Goal: Communication & Community: Answer question/provide support

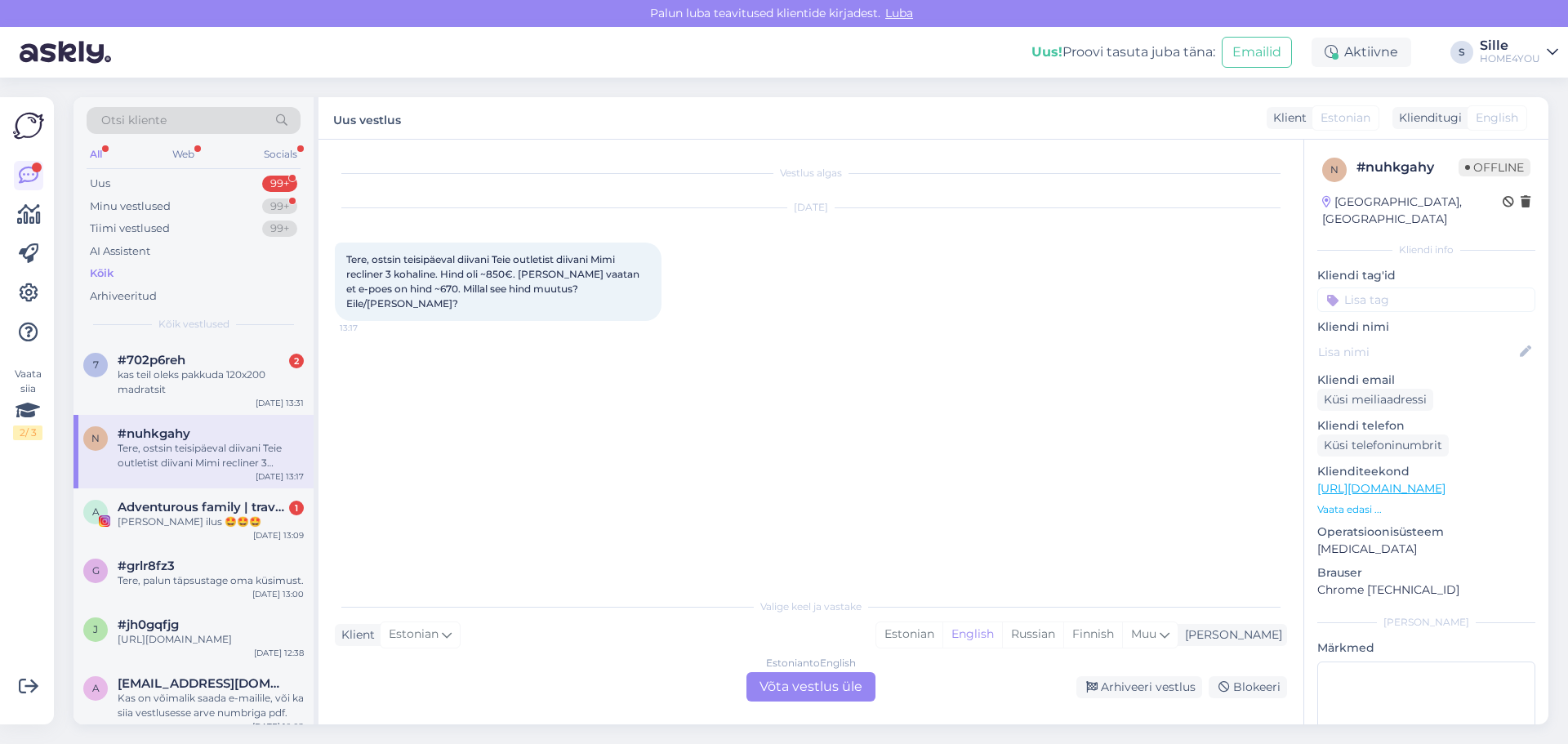
click at [785, 686] on div "Estonian to English Võta vestlus üle" at bounding box center [811, 687] width 129 height 30
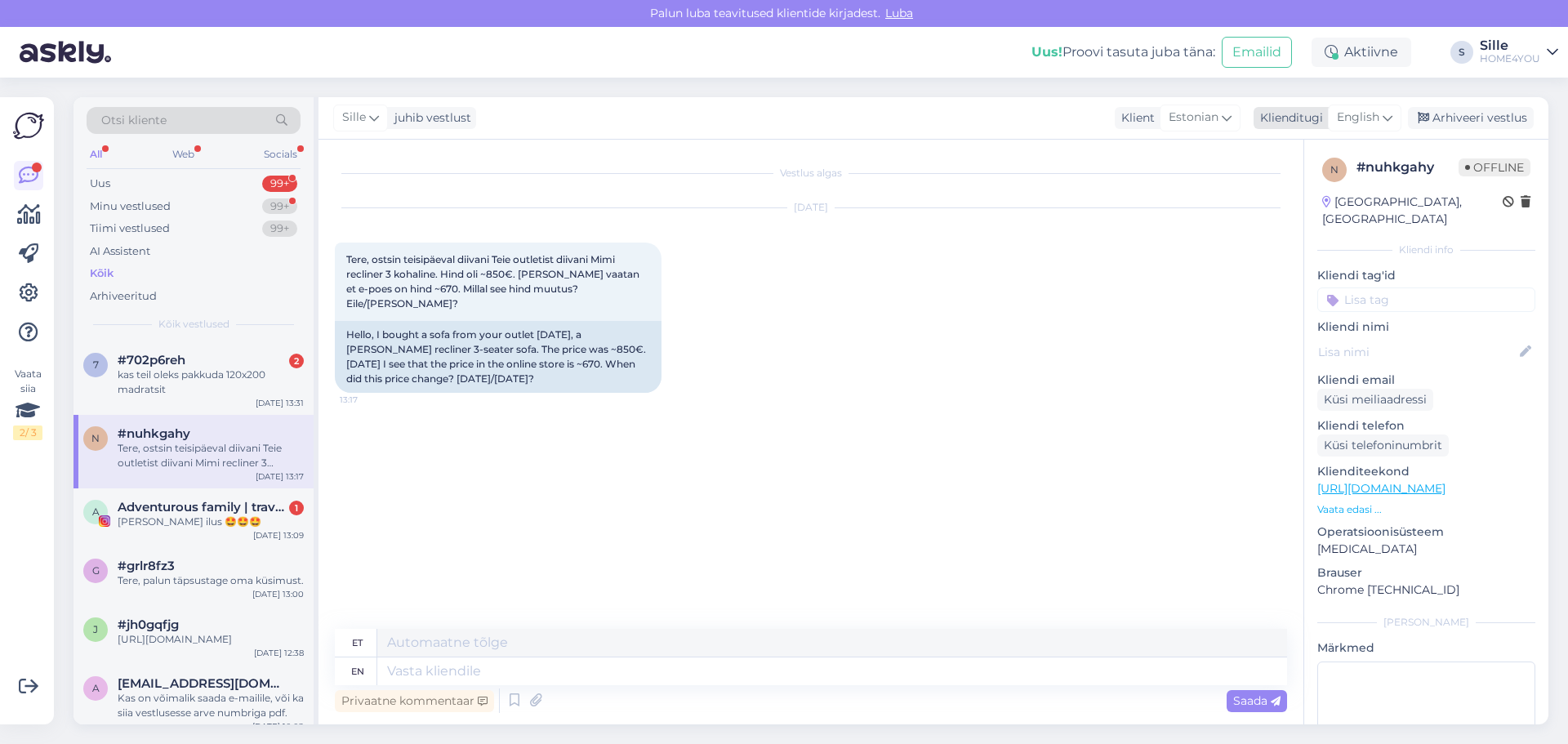
click at [1345, 126] on span "English" at bounding box center [1359, 118] width 43 height 18
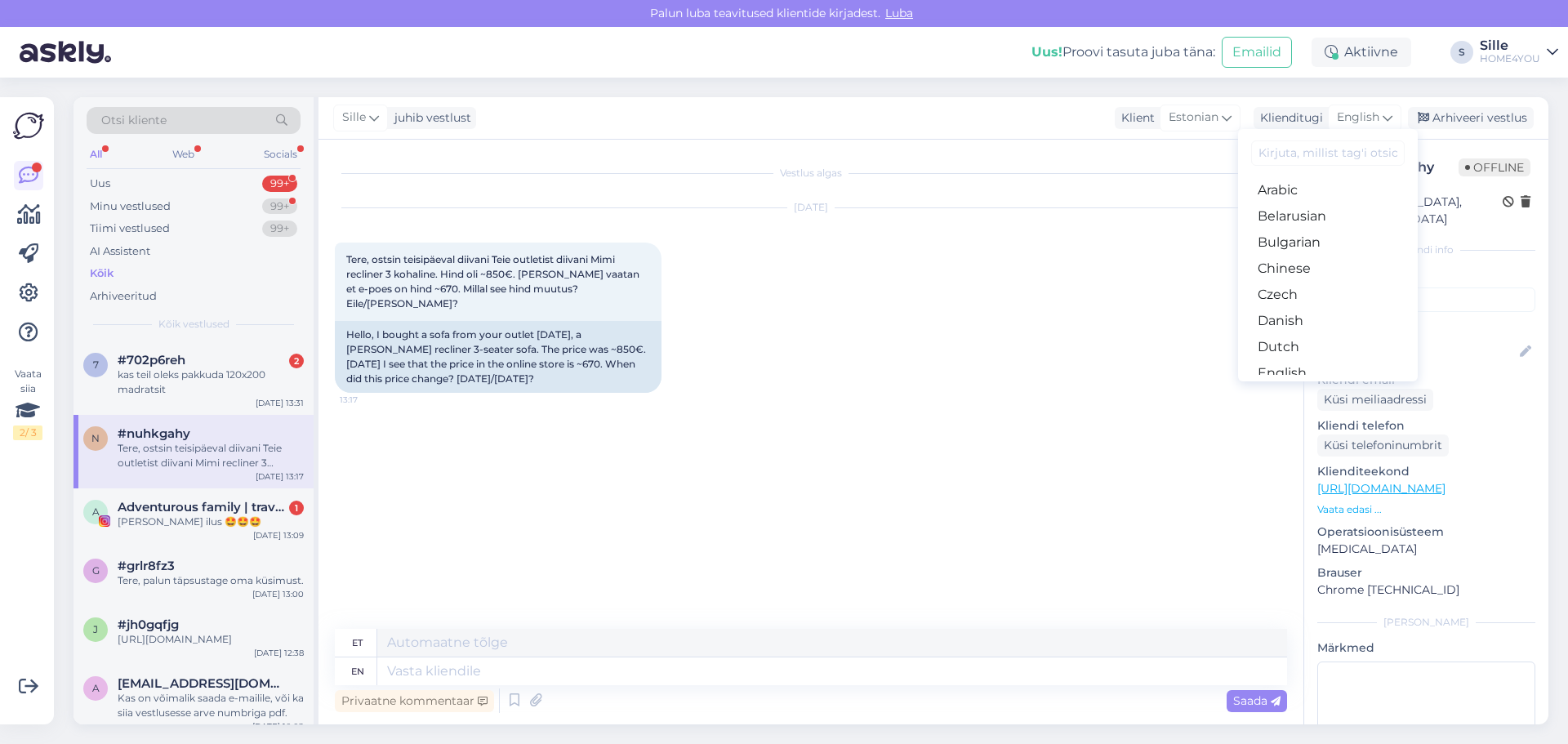
click at [1308, 386] on link "Estonian" at bounding box center [1328, 399] width 180 height 26
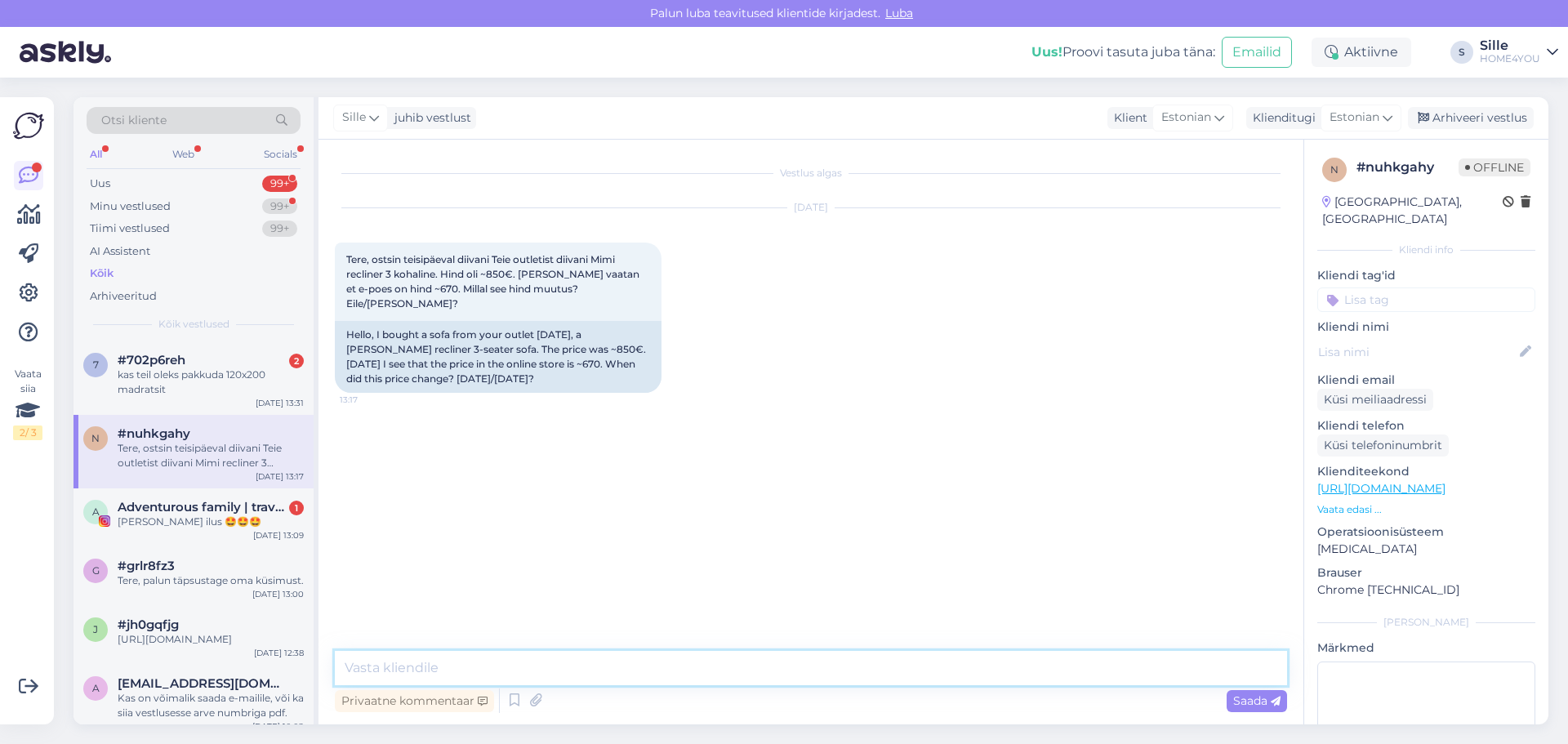
click at [779, 667] on textarea at bounding box center [811, 668] width 952 height 34
click at [403, 672] on textarea "Tere, diinaite kampaania algas tänasest." at bounding box center [811, 668] width 952 height 34
type textarea "Tere, diivaite kampaania algas tänasest."
click at [637, 669] on textarea "Tere, diivaite kampaania algas tänasest." at bounding box center [811, 668] width 952 height 34
click at [168, 376] on div "kas teil oleks pakkuda 120x200 madratsit" at bounding box center [211, 382] width 186 height 30
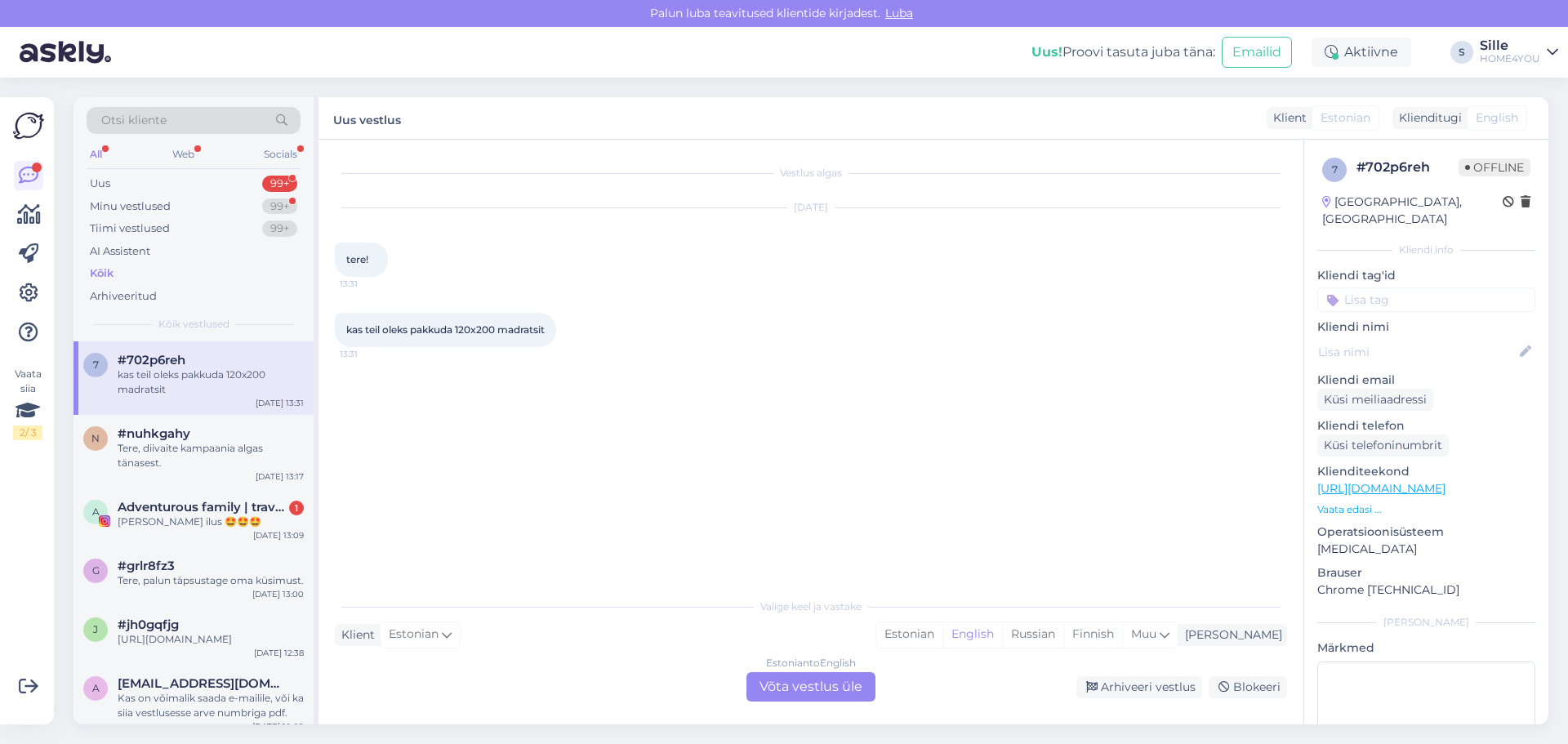
click at [762, 689] on div "Estonian to English Võta vestlus üle" at bounding box center [811, 687] width 129 height 30
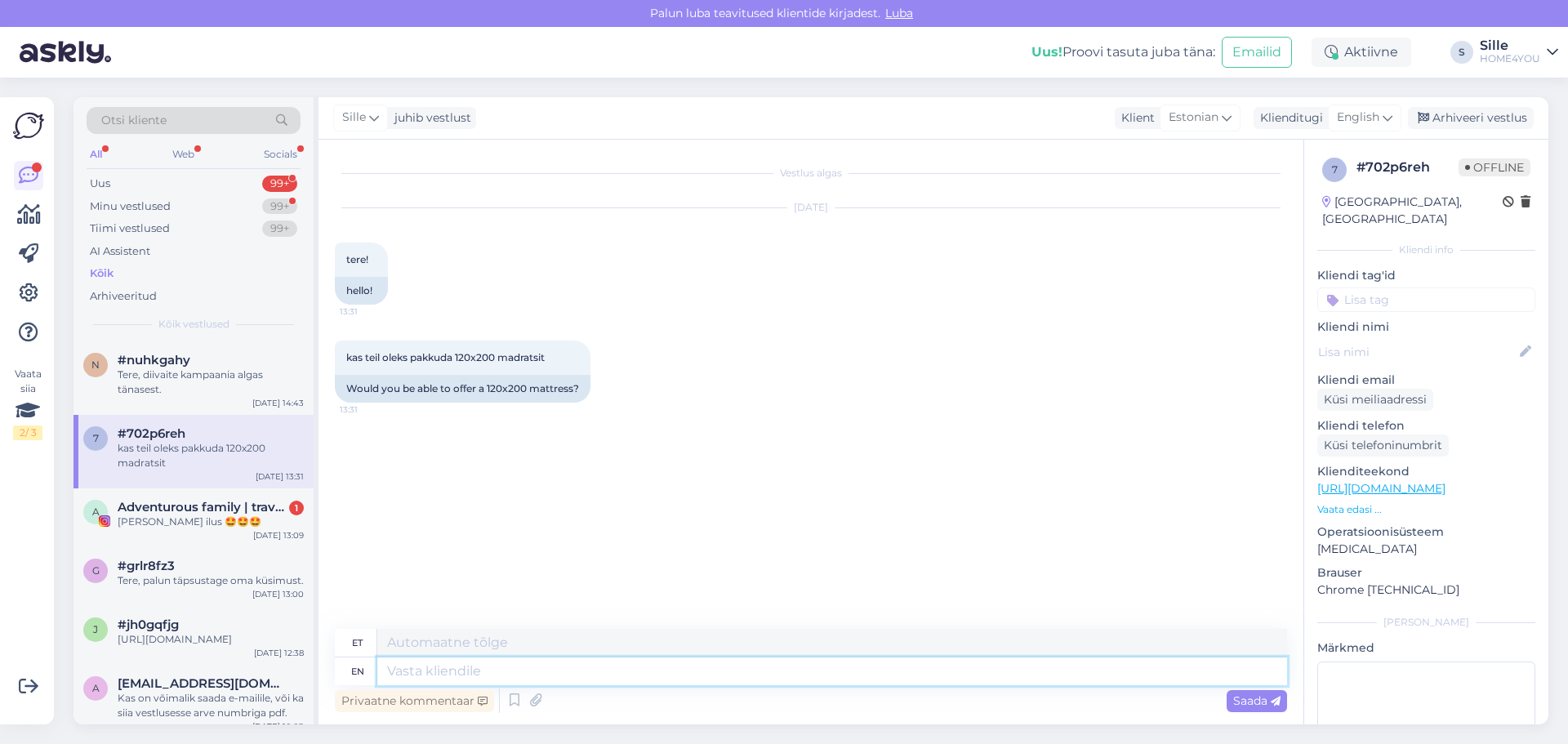
click at [783, 668] on textarea at bounding box center [832, 671] width 910 height 28
type textarea "Tere,"
type textarea "Tere, pakkuda"
type textarea "Tere, pakuda"
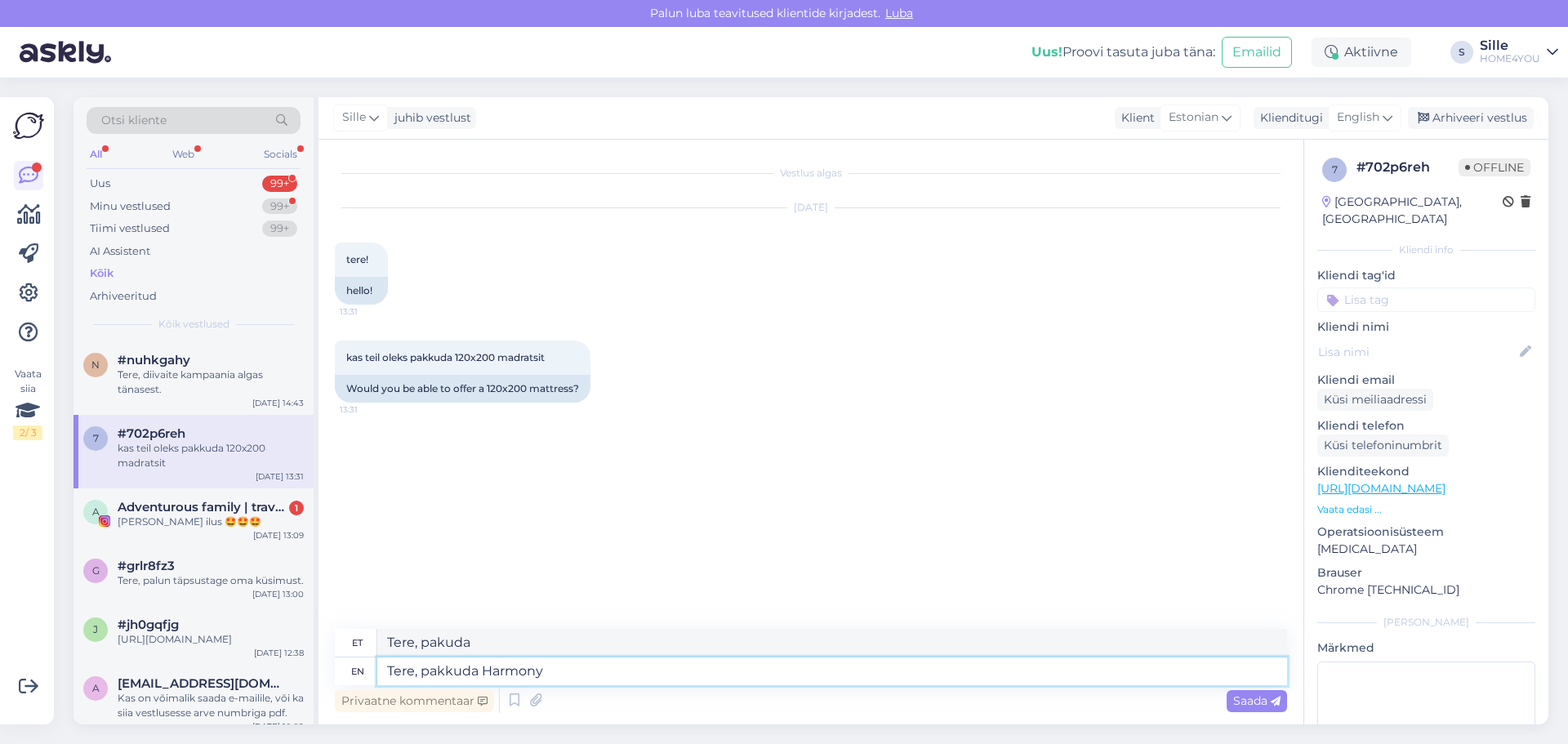
type textarea "Tere, pakkuda Harmony"
type textarea "Tere, paku Harmony"
type textarea "Tere, pakkuda Harmony sarjast"
type textarea "Tere, paku Harmony sarjast"
type textarea "Tere, pakkuda Harmony sarjast madrtseid"
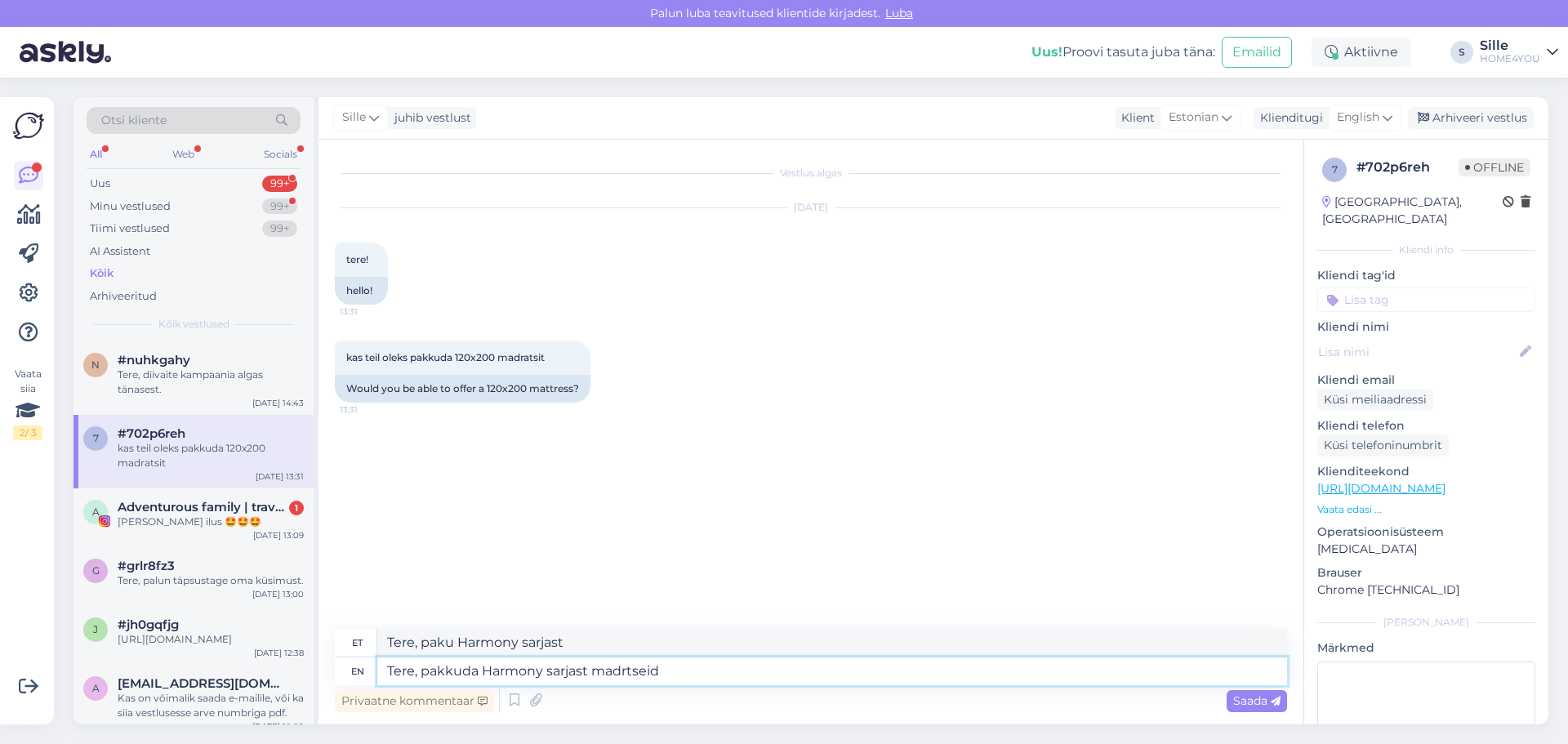
type textarea "Tere, pakkuda Harmony sarjast madrtseid"
type textarea "Tere, pakkuda Harmony sarjast madrtseid:"
type textarea "Tere, paku Harmony sarjast madrtseid:"
type textarea "Tere, pakkuda Harmony sarjast madrtseid:"
click at [1269, 694] on span "Saada" at bounding box center [1257, 701] width 47 height 14
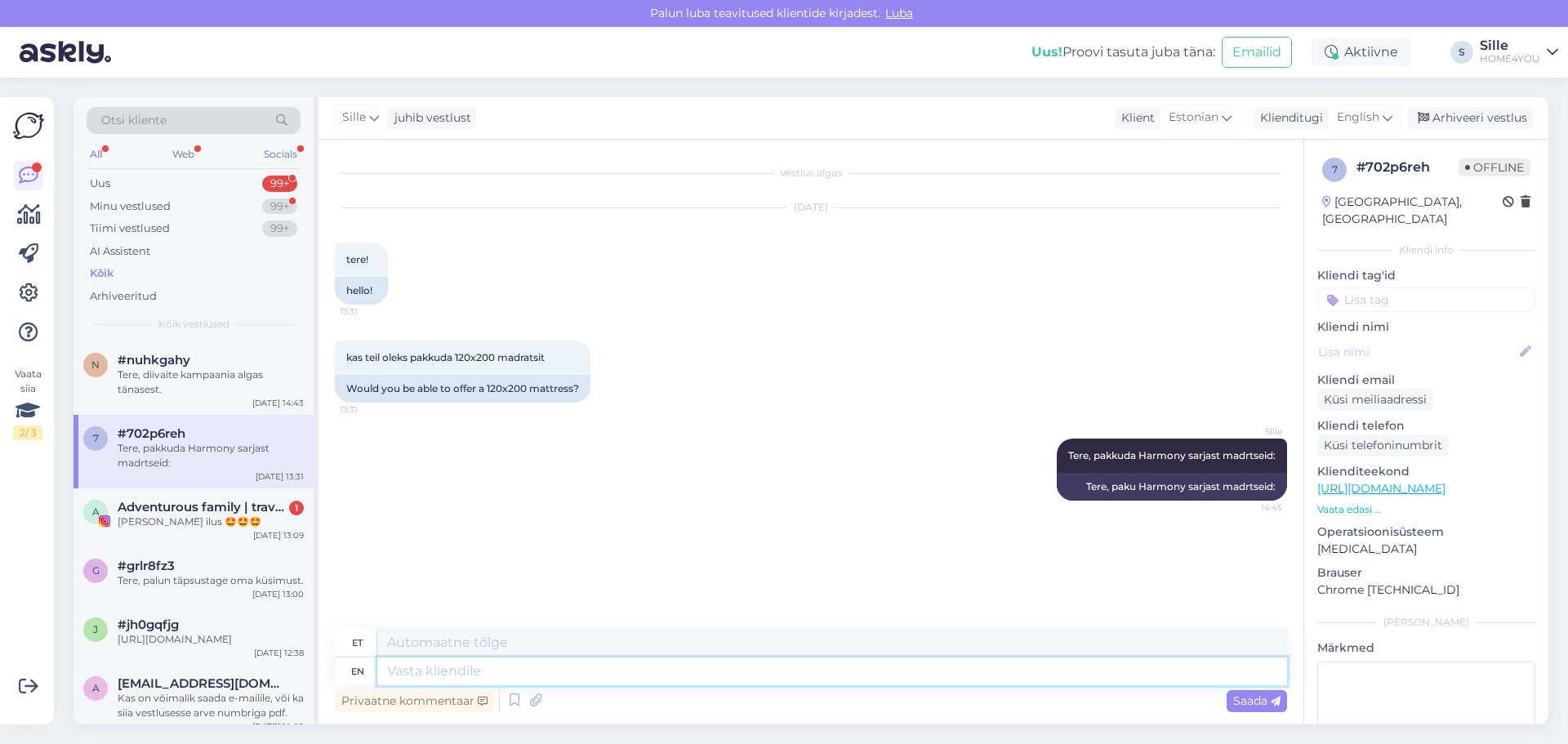
paste textarea "[URL][DOMAIN_NAME]"
type textarea "[URL][DOMAIN_NAME]"
click at [1263, 702] on span "Saada" at bounding box center [1257, 701] width 47 height 14
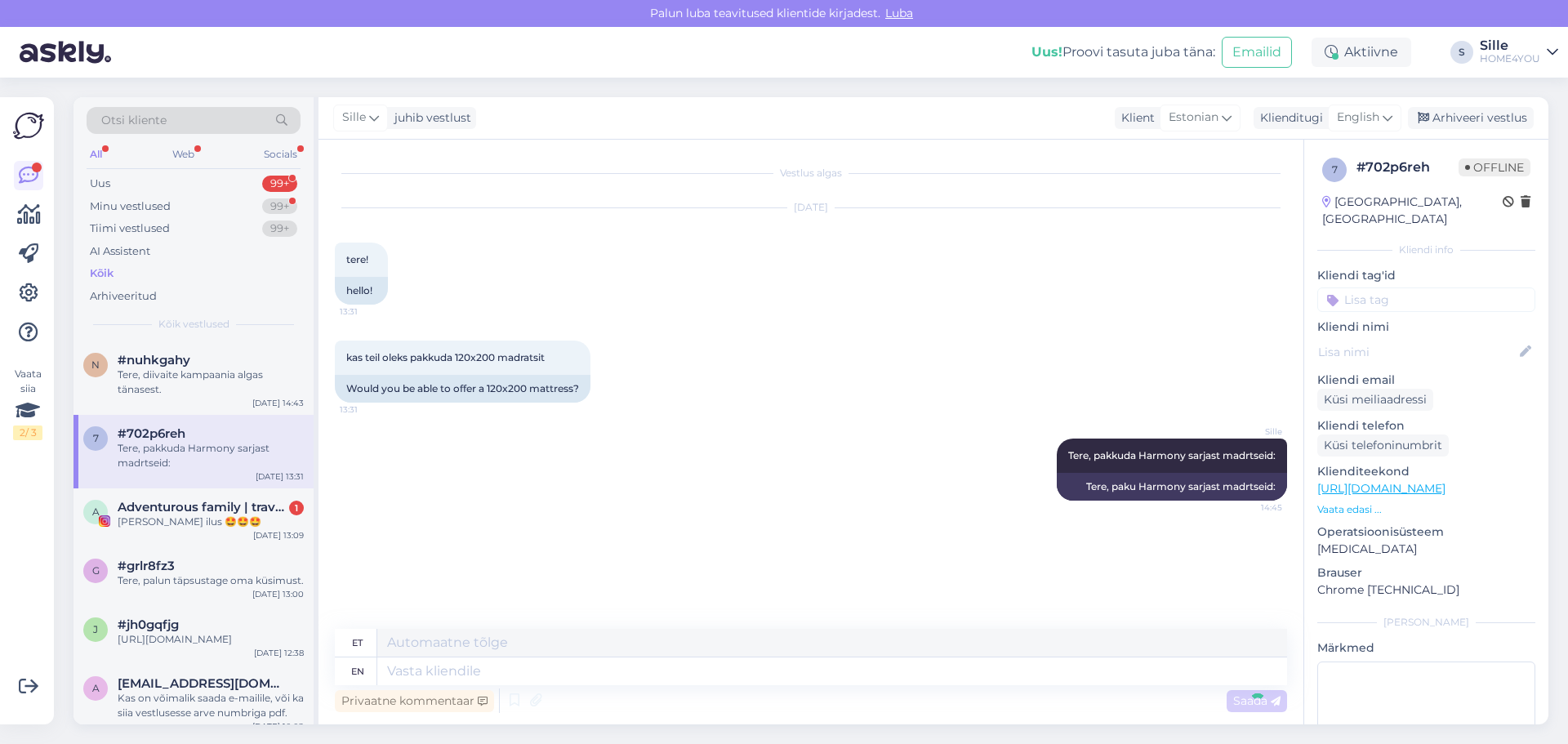
scroll to position [3, 0]
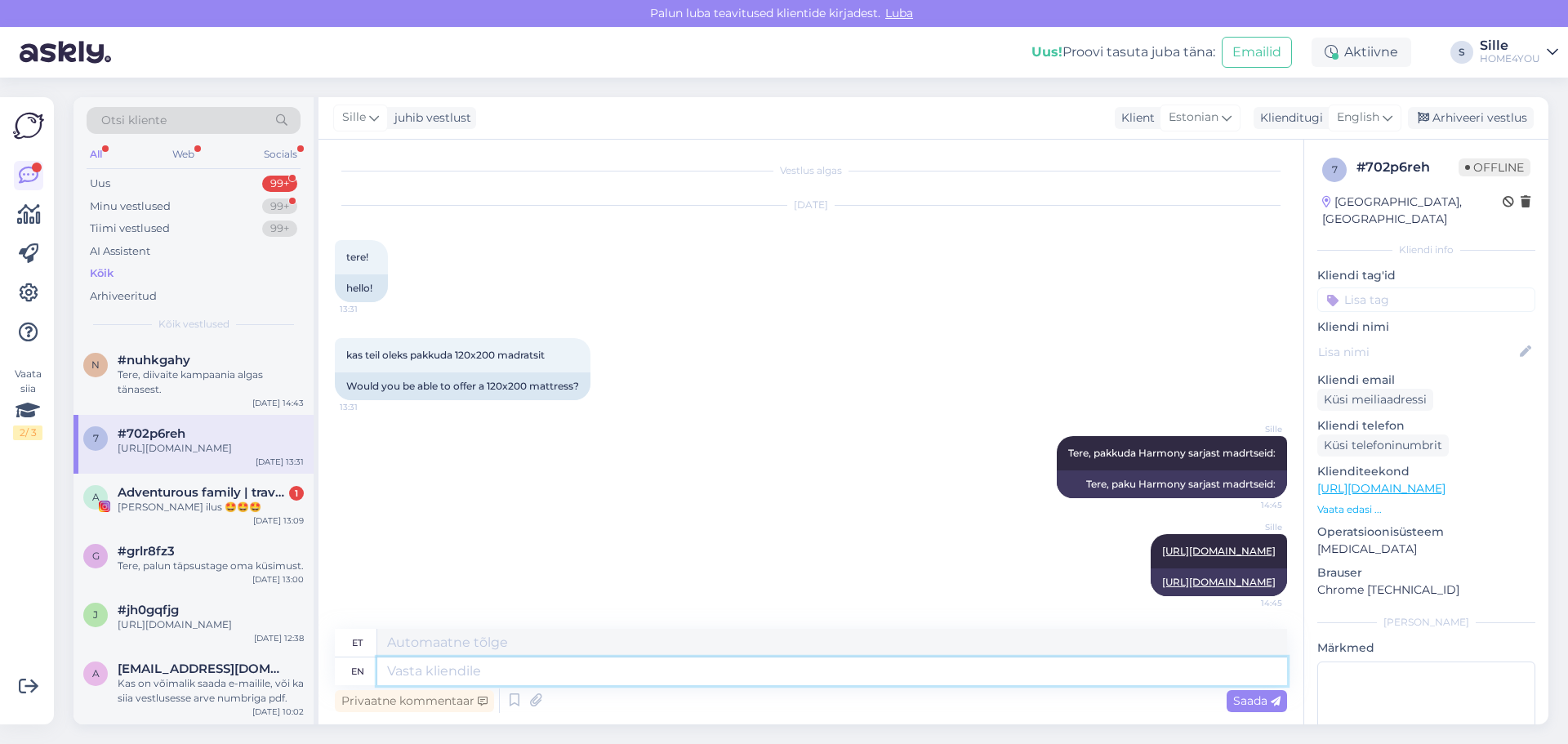
click at [567, 667] on textarea at bounding box center [832, 671] width 910 height 28
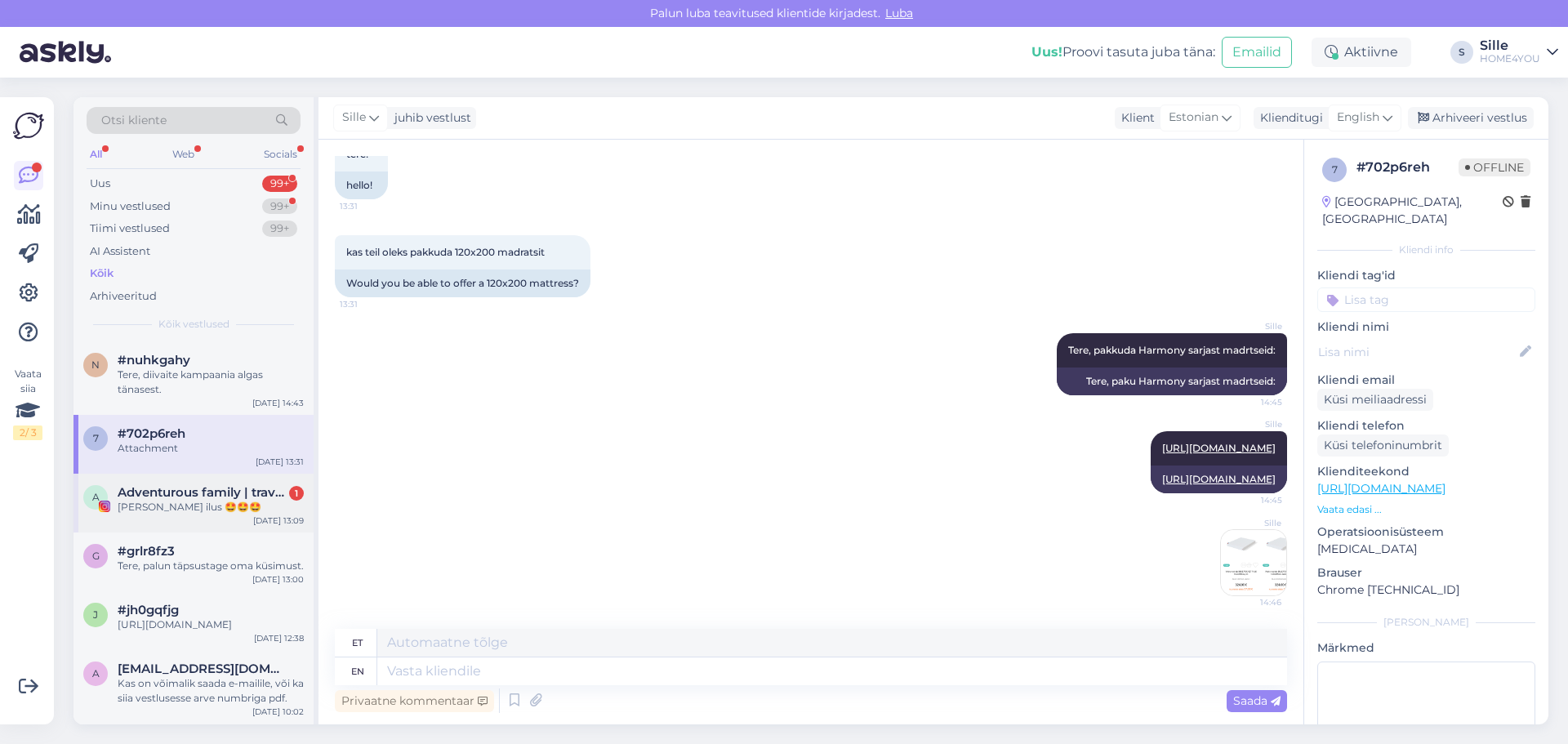
drag, startPoint x: 144, startPoint y: 516, endPoint x: 153, endPoint y: 506, distance: 13.5
click at [145, 516] on div "A Adventurous family | travel tips ✈️ 1 Nii ilus 🤩🤩🤩 [DATE] 13:09" at bounding box center [193, 503] width 240 height 59
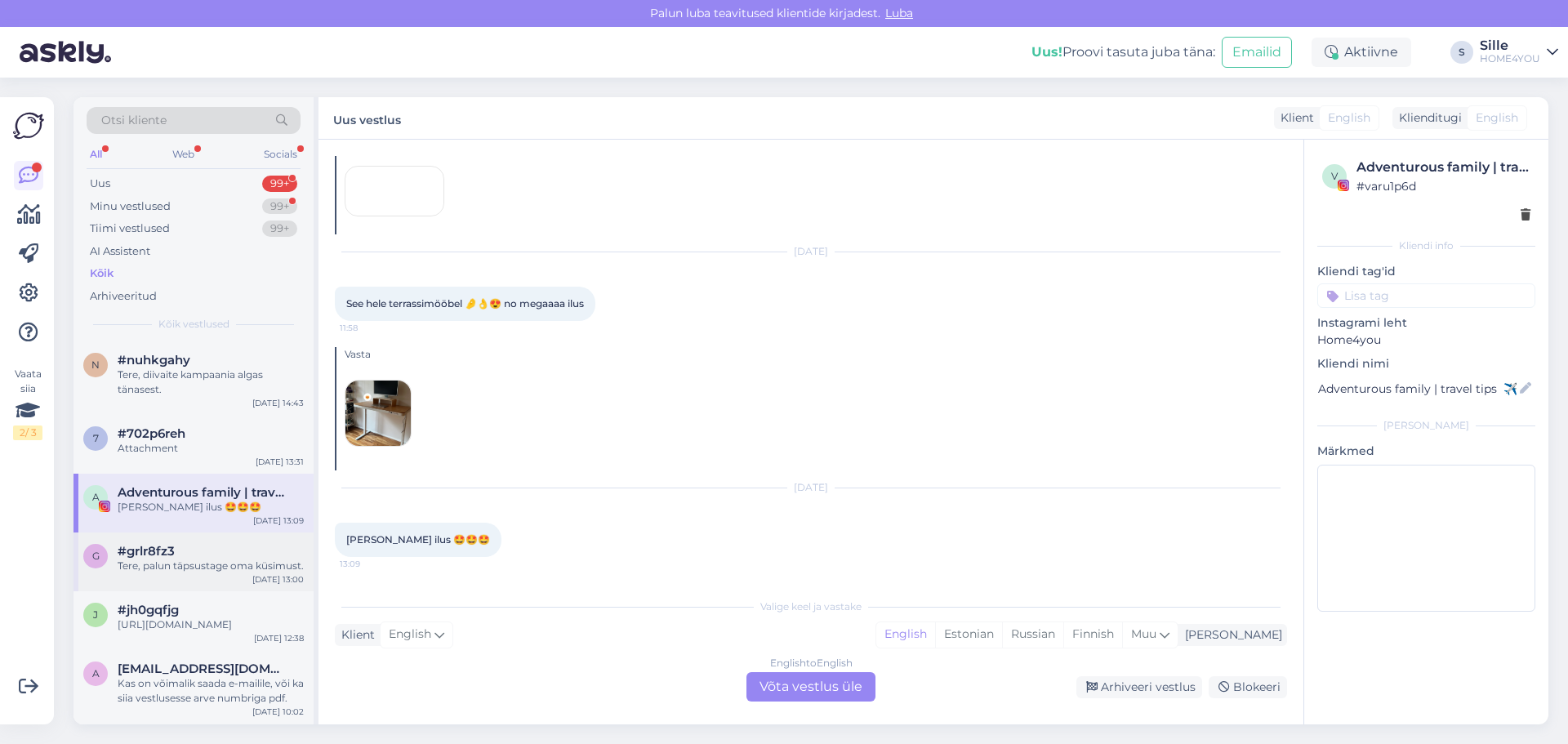
scroll to position [561, 0]
click at [155, 558] on span "#grlr8fz3" at bounding box center [147, 551] width 57 height 14
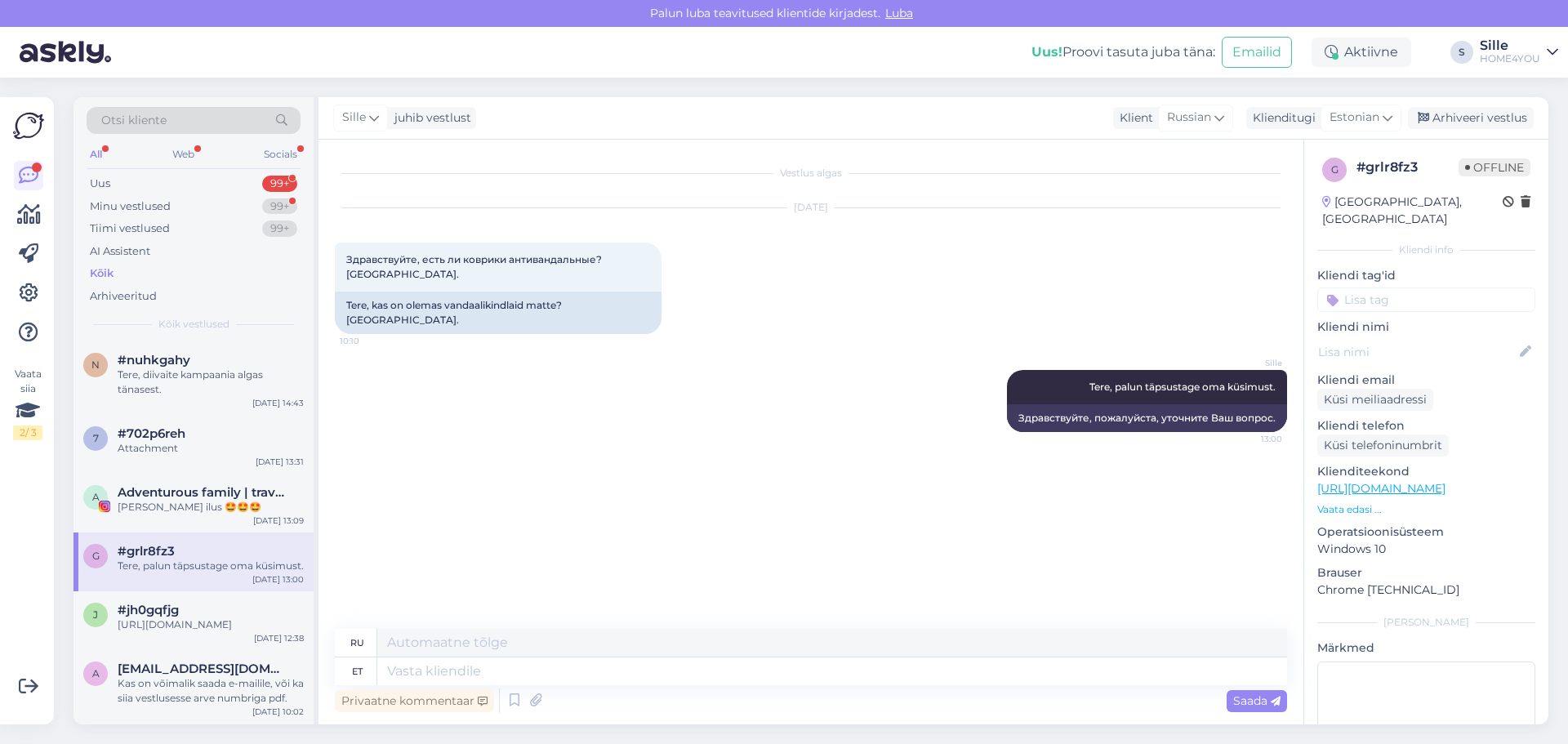
scroll to position [0, 0]
click at [172, 505] on div "[PERSON_NAME] ilus 🤩🤩🤩" at bounding box center [211, 507] width 186 height 14
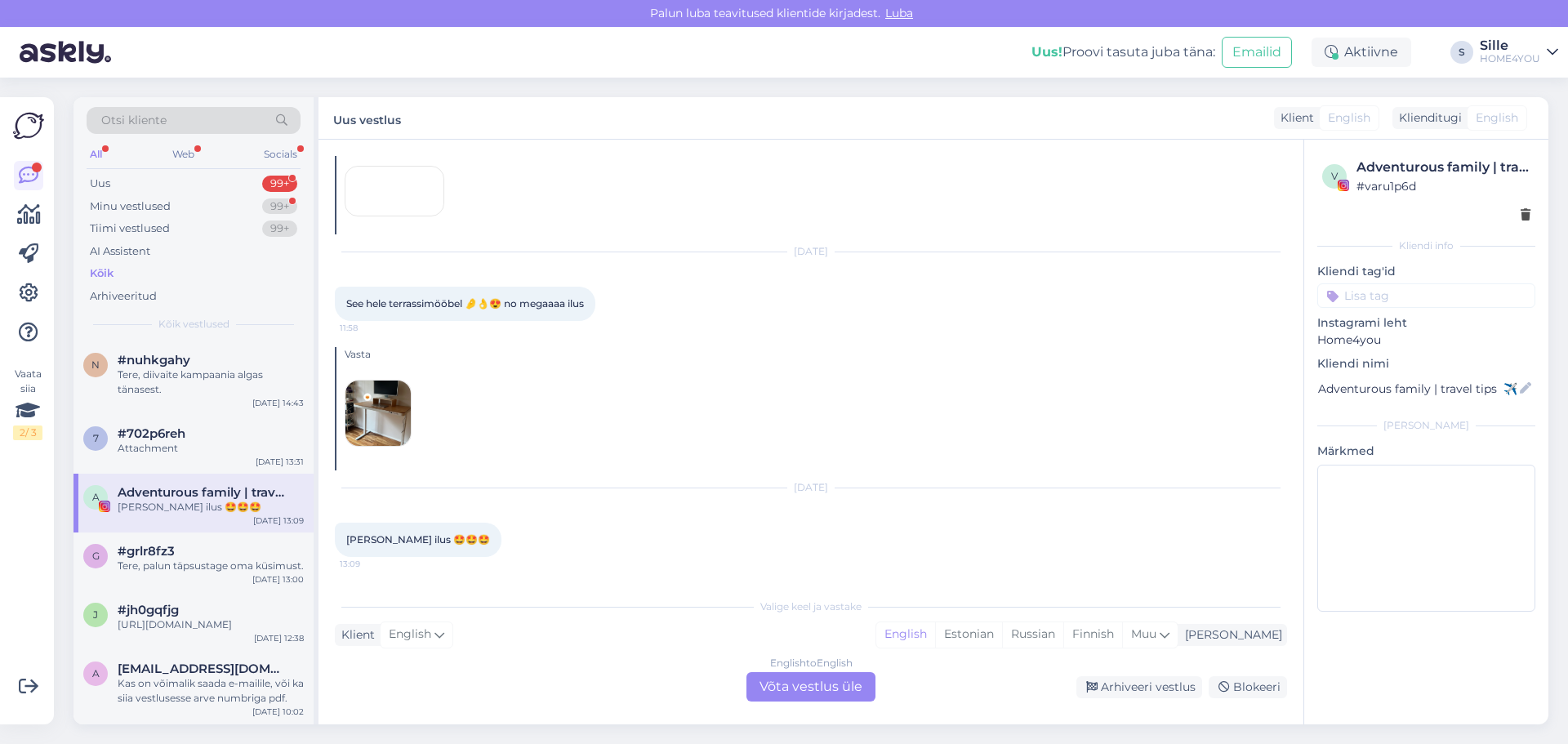
scroll to position [561, 0]
click at [377, 421] on img at bounding box center [377, 413] width 65 height 65
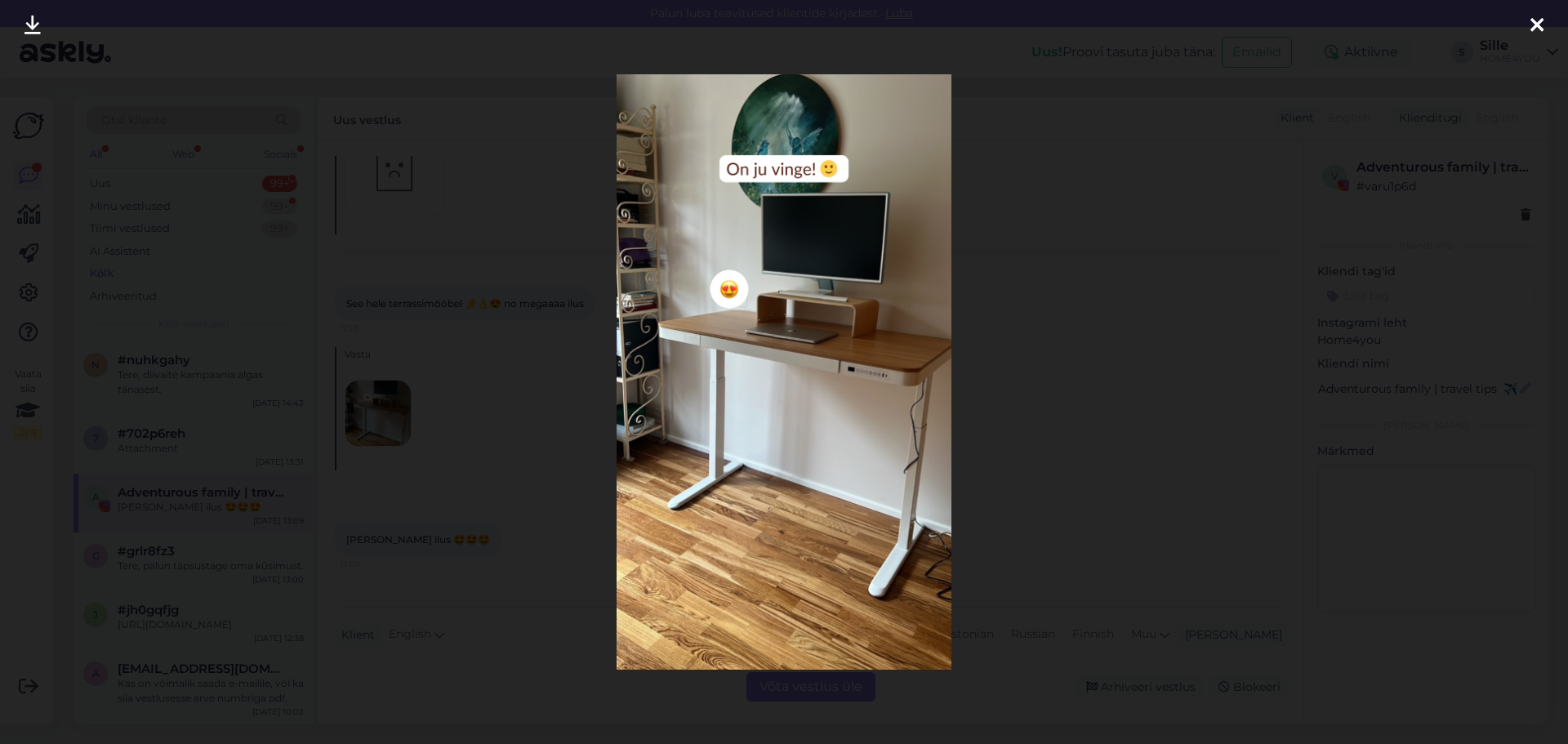
click at [1529, 30] on div at bounding box center [1537, 26] width 33 height 52
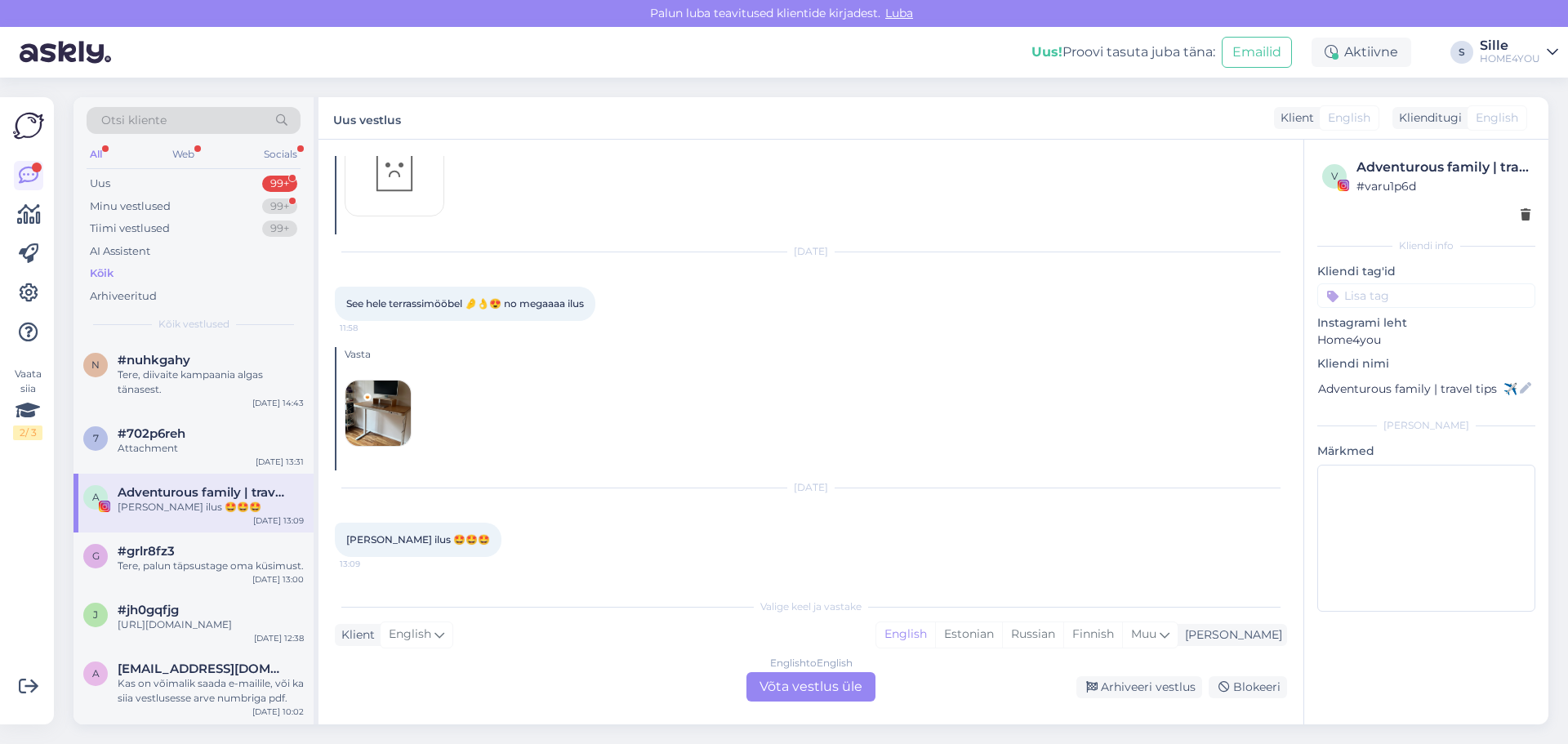
click at [100, 268] on div "Kõik" at bounding box center [102, 274] width 23 height 16
drag, startPoint x: 137, startPoint y: 53, endPoint x: 140, endPoint y: 63, distance: 10.4
click at [137, 52] on div "Uus! Proovi tasuta [PERSON_NAME]: Emailid Aktiivne Võta paus, Askly hoiab klien…" at bounding box center [784, 52] width 1568 height 51
click at [147, 376] on div "Attachment" at bounding box center [211, 375] width 186 height 14
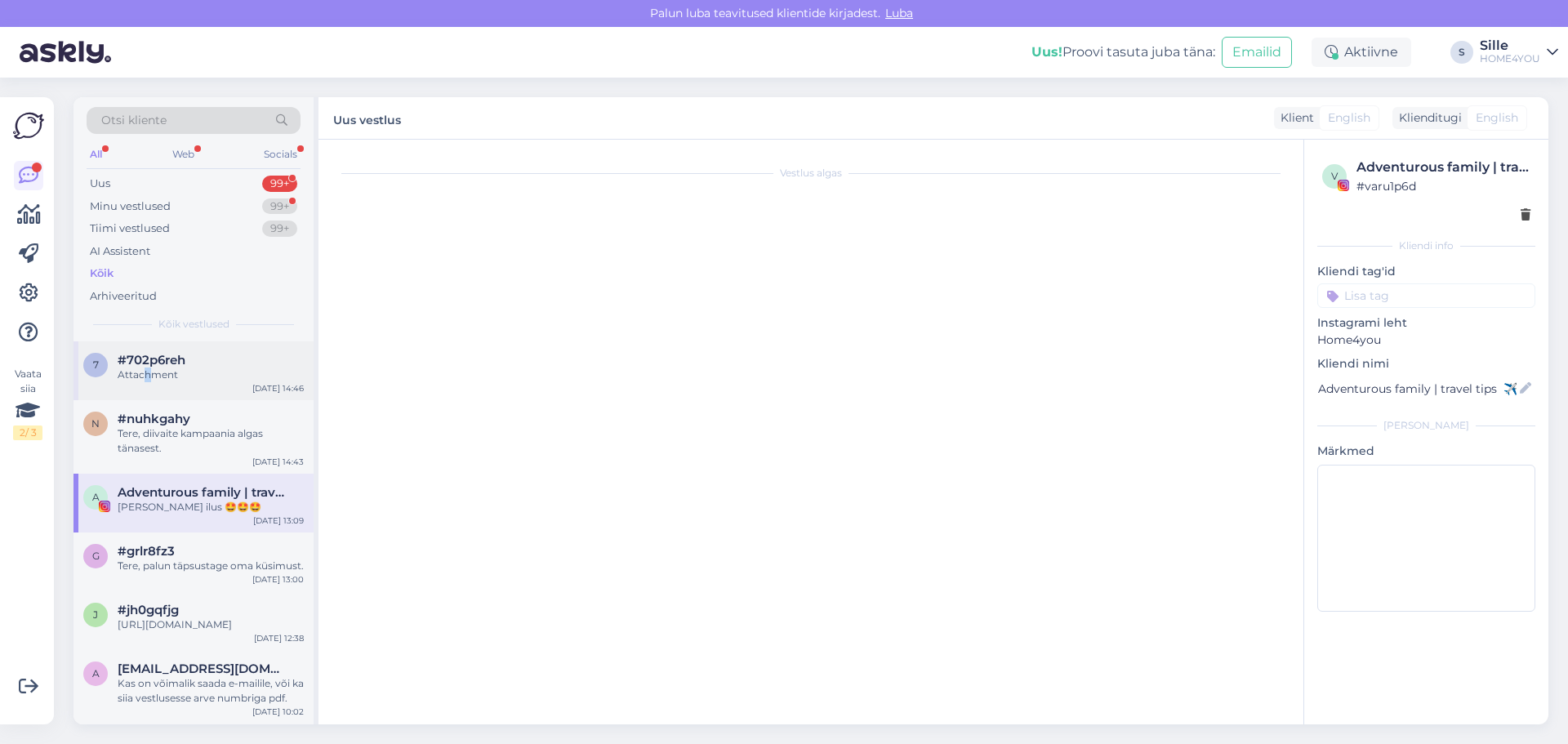
scroll to position [106, 0]
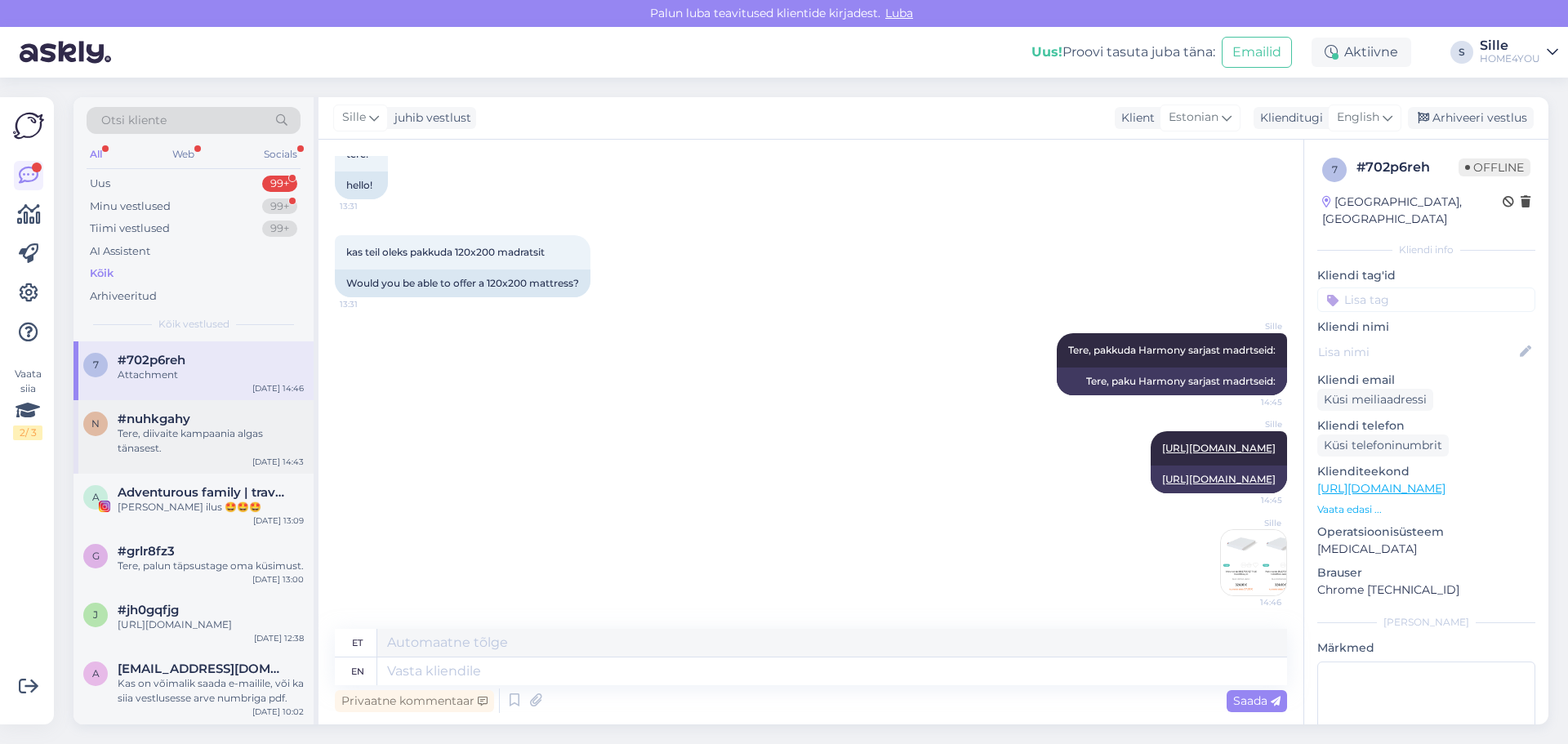
click at [223, 447] on div "Tere, diivaite kampaania algas tänasest." at bounding box center [211, 441] width 186 height 30
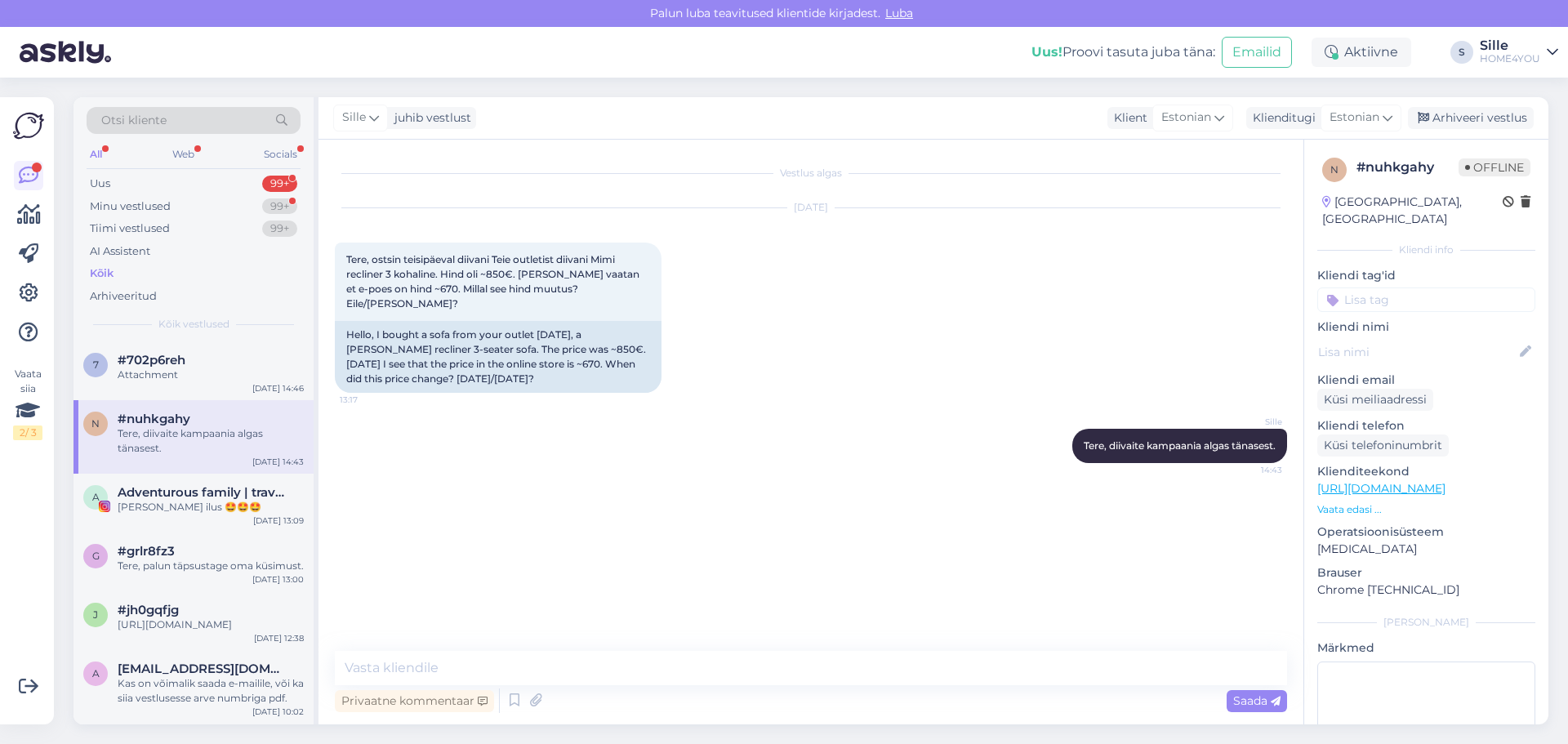
scroll to position [81, 0]
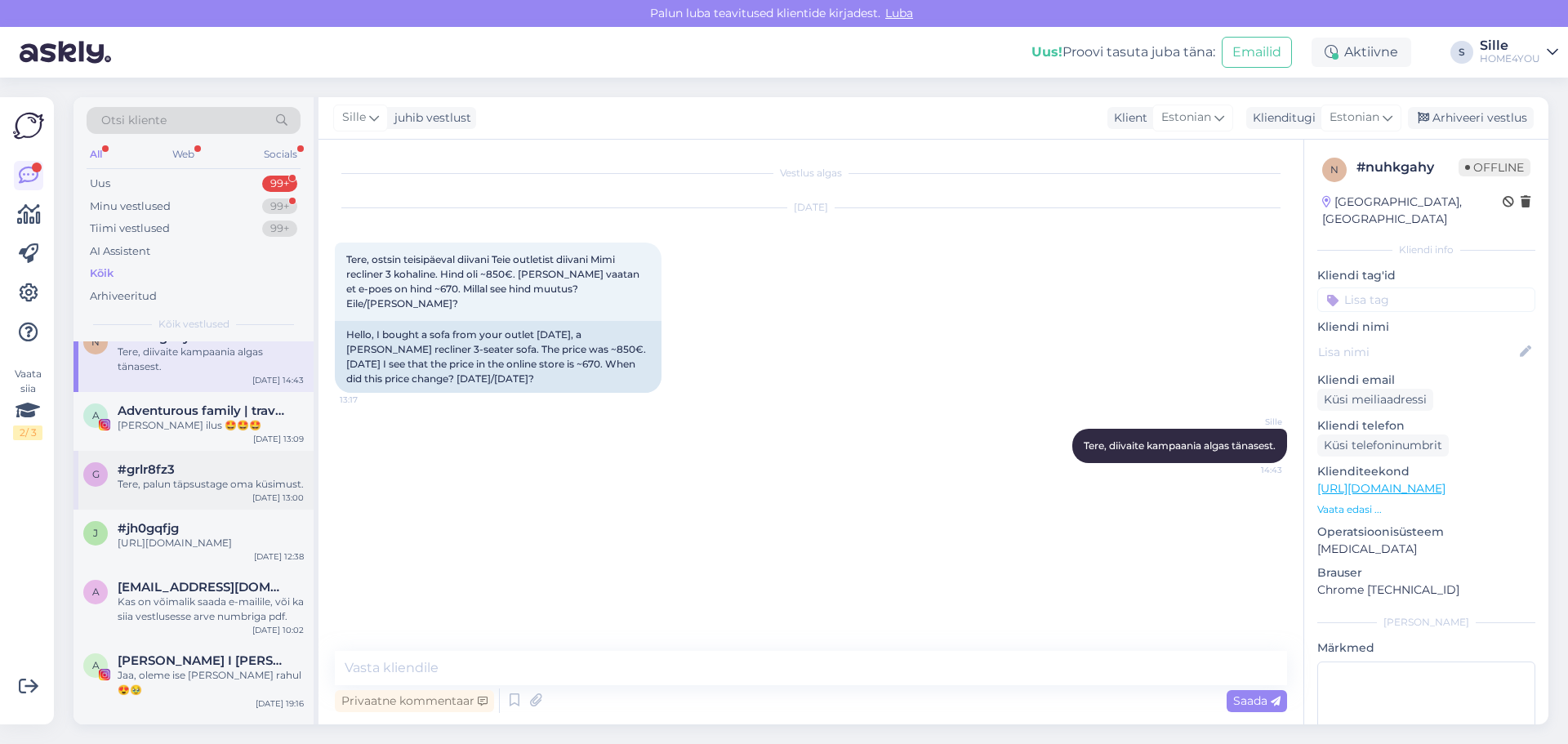
click at [223, 491] on div "Tere, palun täpsustage oma küsimust." at bounding box center [211, 485] width 186 height 14
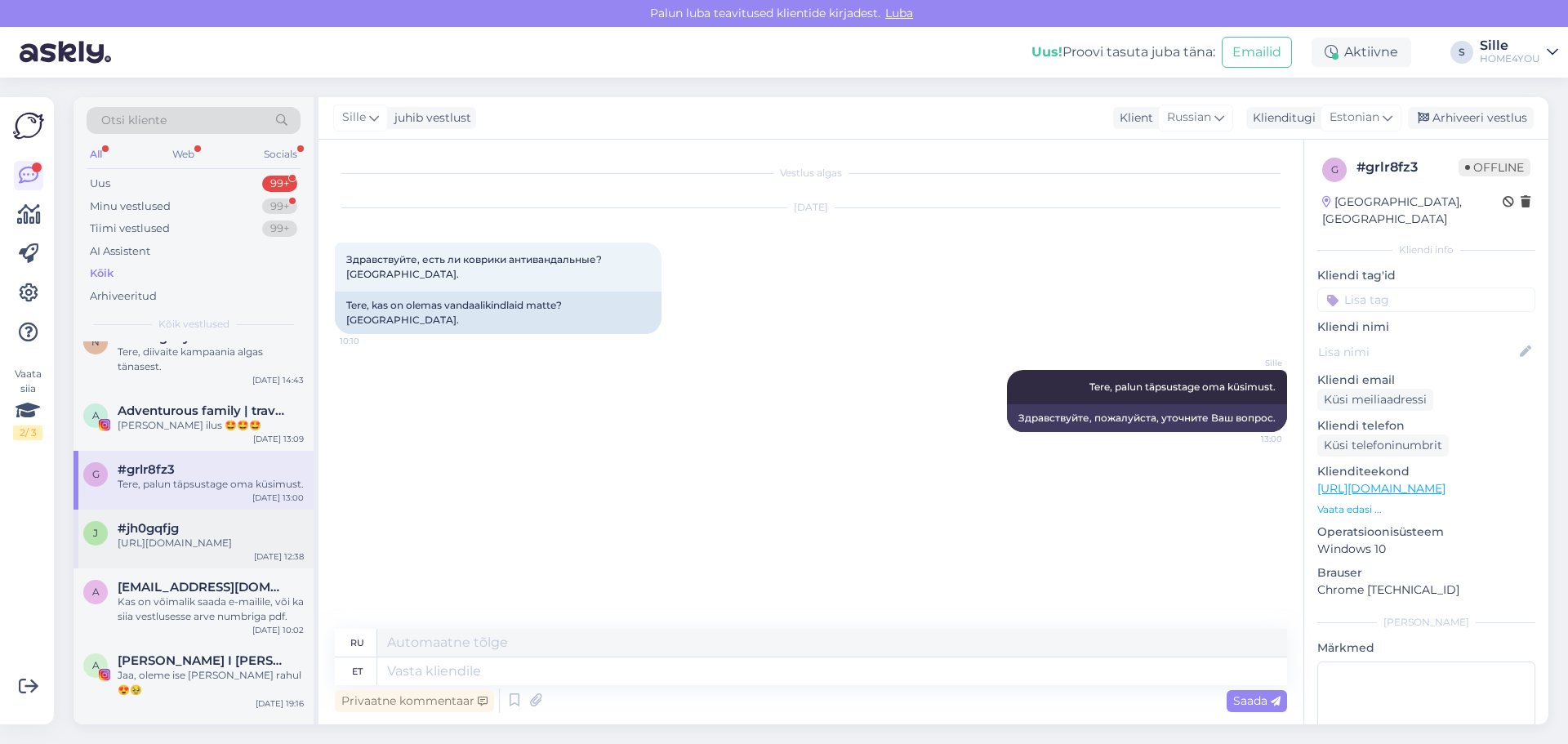
click at [176, 529] on span "#jh0gqfjg" at bounding box center [148, 528] width 62 height 14
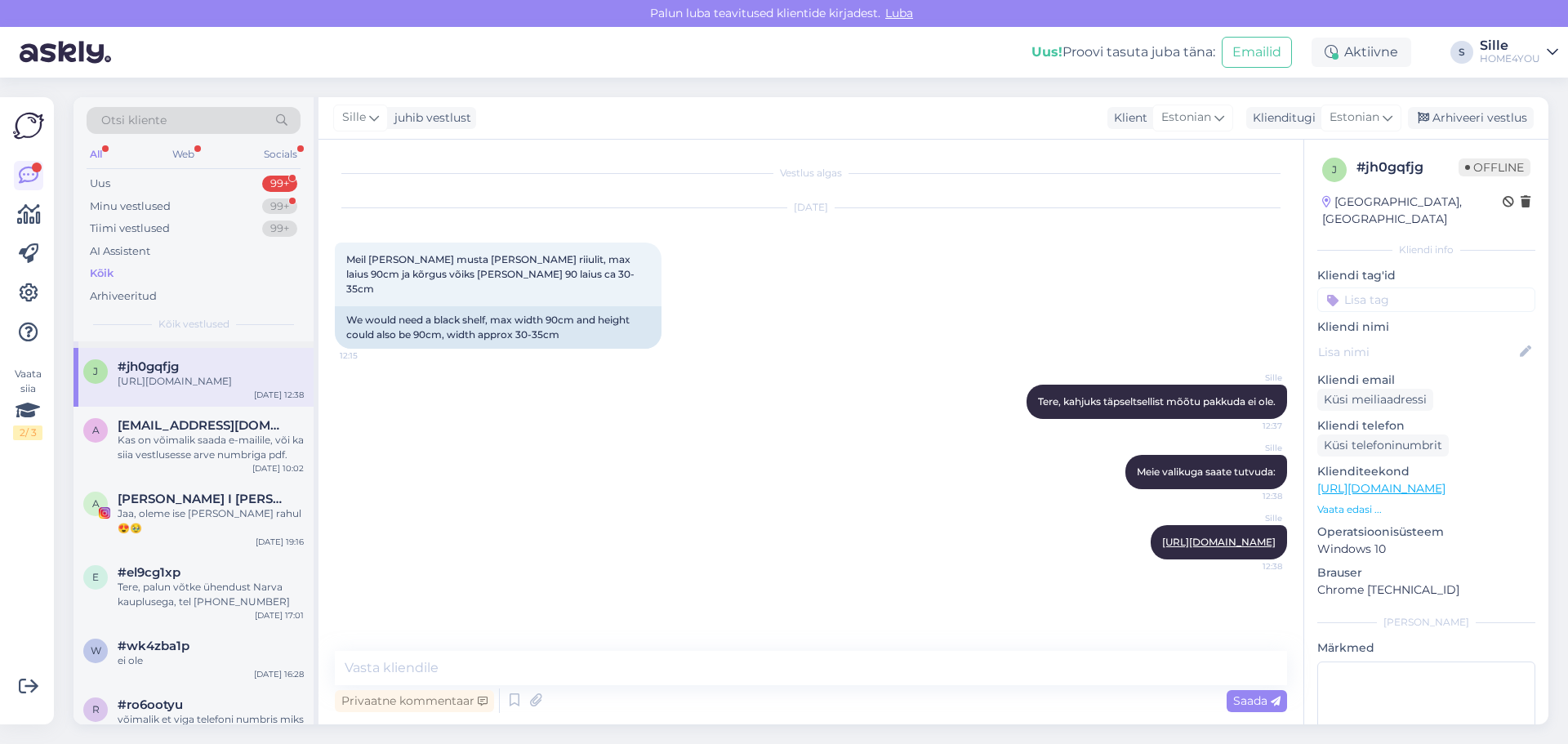
scroll to position [245, 0]
click at [223, 461] on div "Kas on võimalik saada e-mailile, või ka siia vestlusesse arve numbriga pdf." at bounding box center [211, 445] width 186 height 30
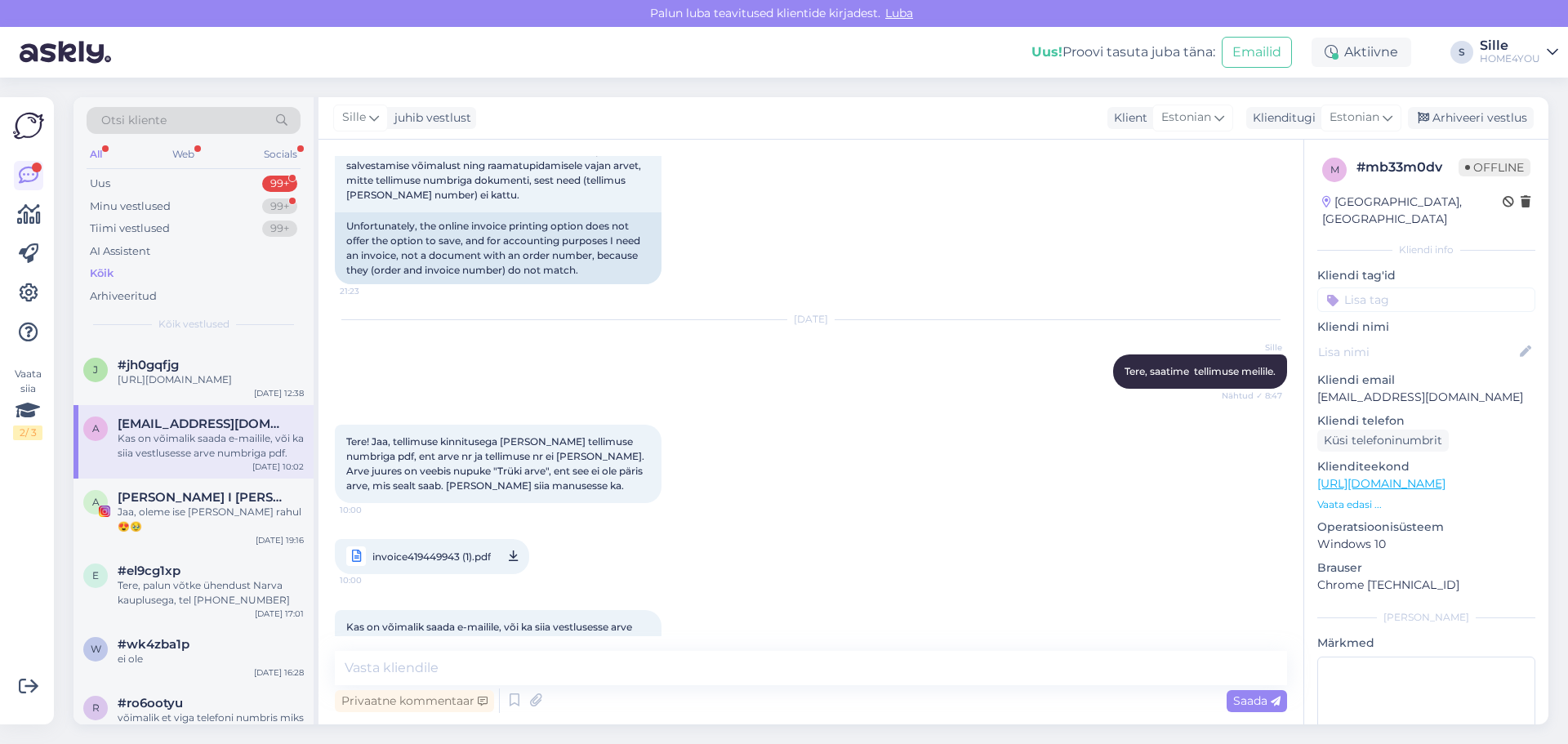
scroll to position [262, 0]
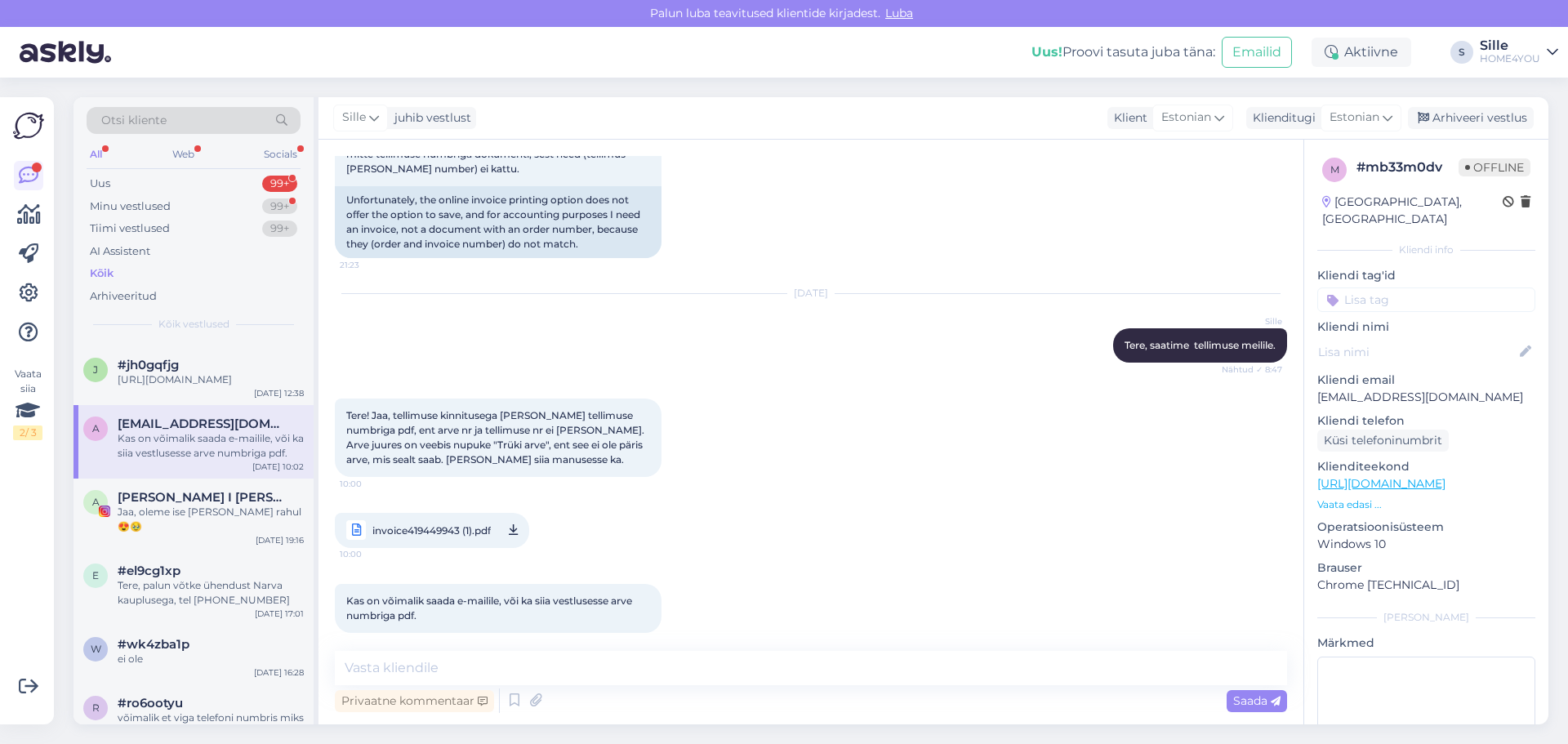
click at [437, 520] on span "invoice419449943 (1).pdf" at bounding box center [432, 530] width 118 height 21
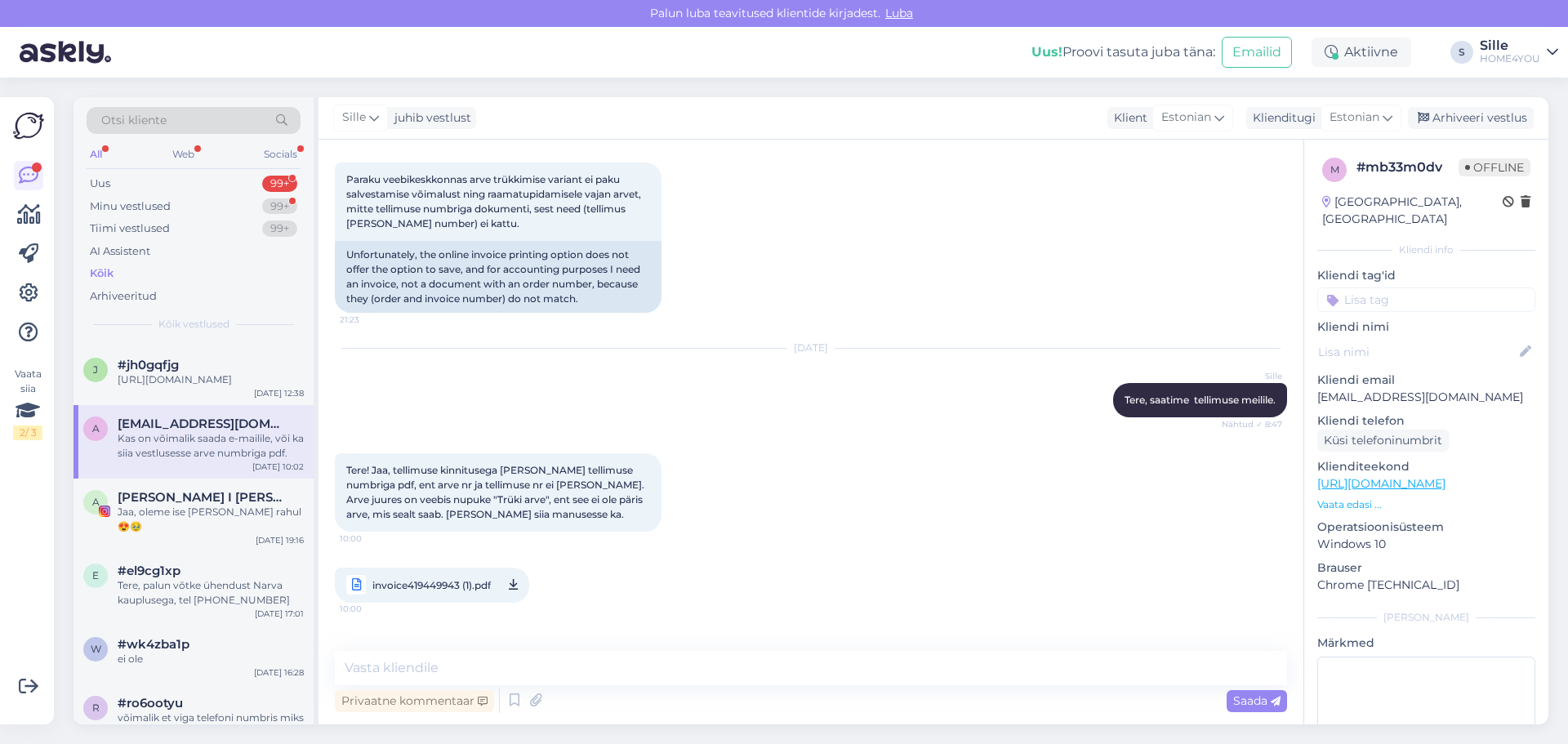
scroll to position [181, 0]
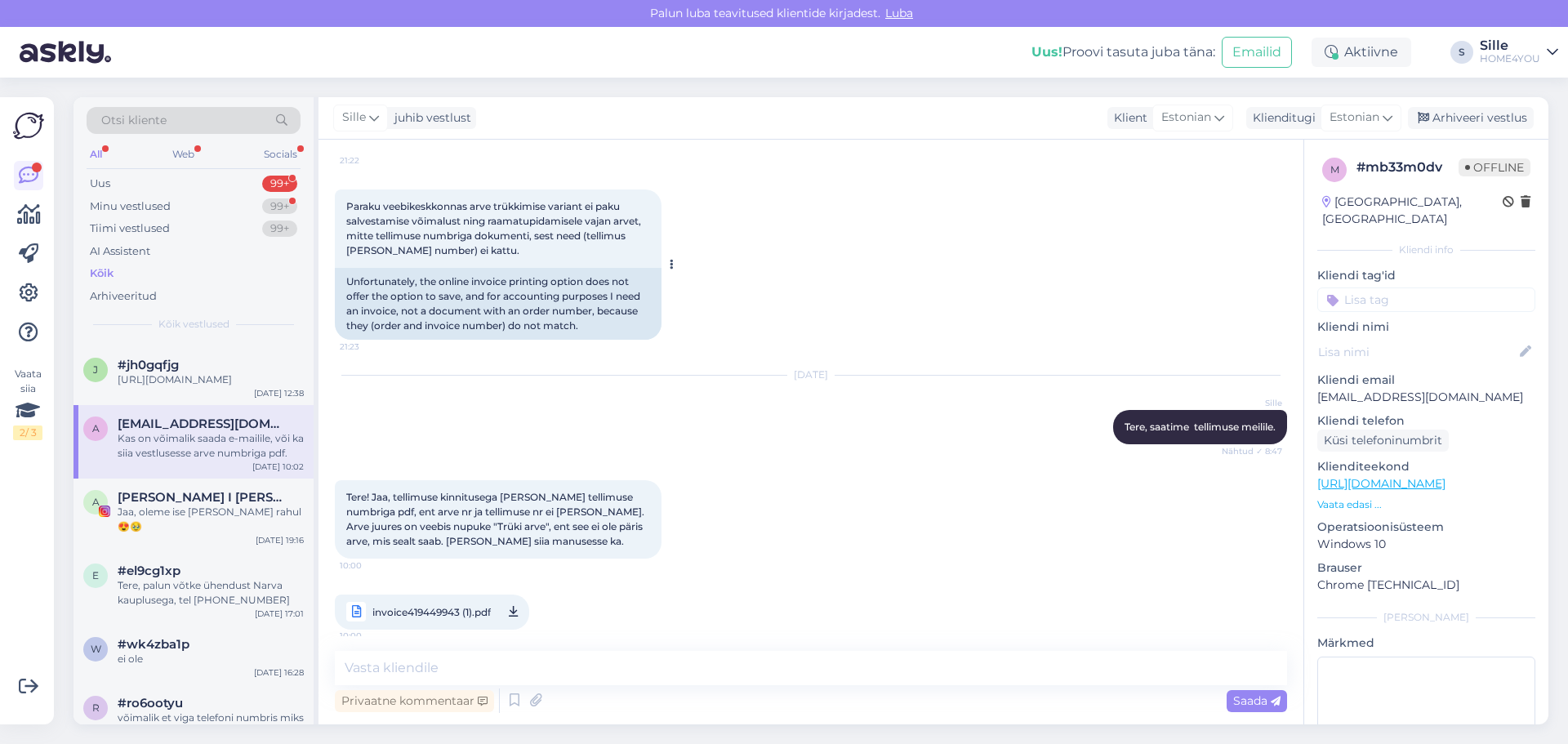
click at [520, 268] on div "Unfortunately, the online invoice printing option does not offer the option to …" at bounding box center [498, 304] width 326 height 72
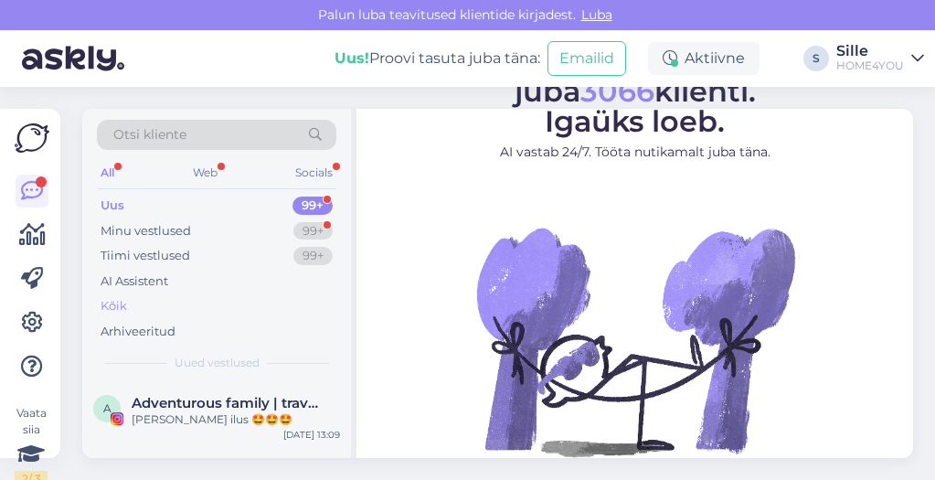
click at [122, 300] on div "Kõik" at bounding box center [114, 306] width 26 height 18
